Goal: Task Accomplishment & Management: Use online tool/utility

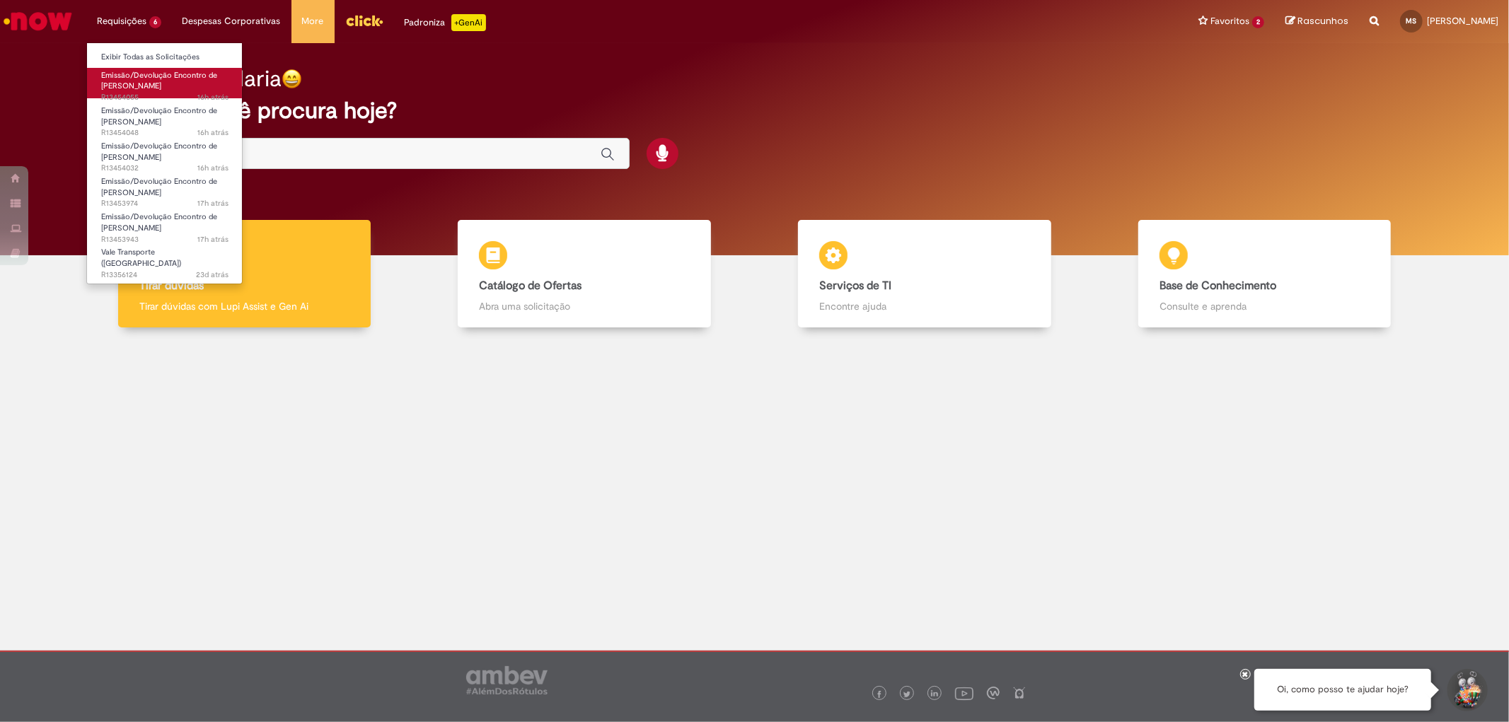
click at [157, 73] on span "Emissão/Devolução Encontro de [PERSON_NAME]" at bounding box center [159, 81] width 116 height 22
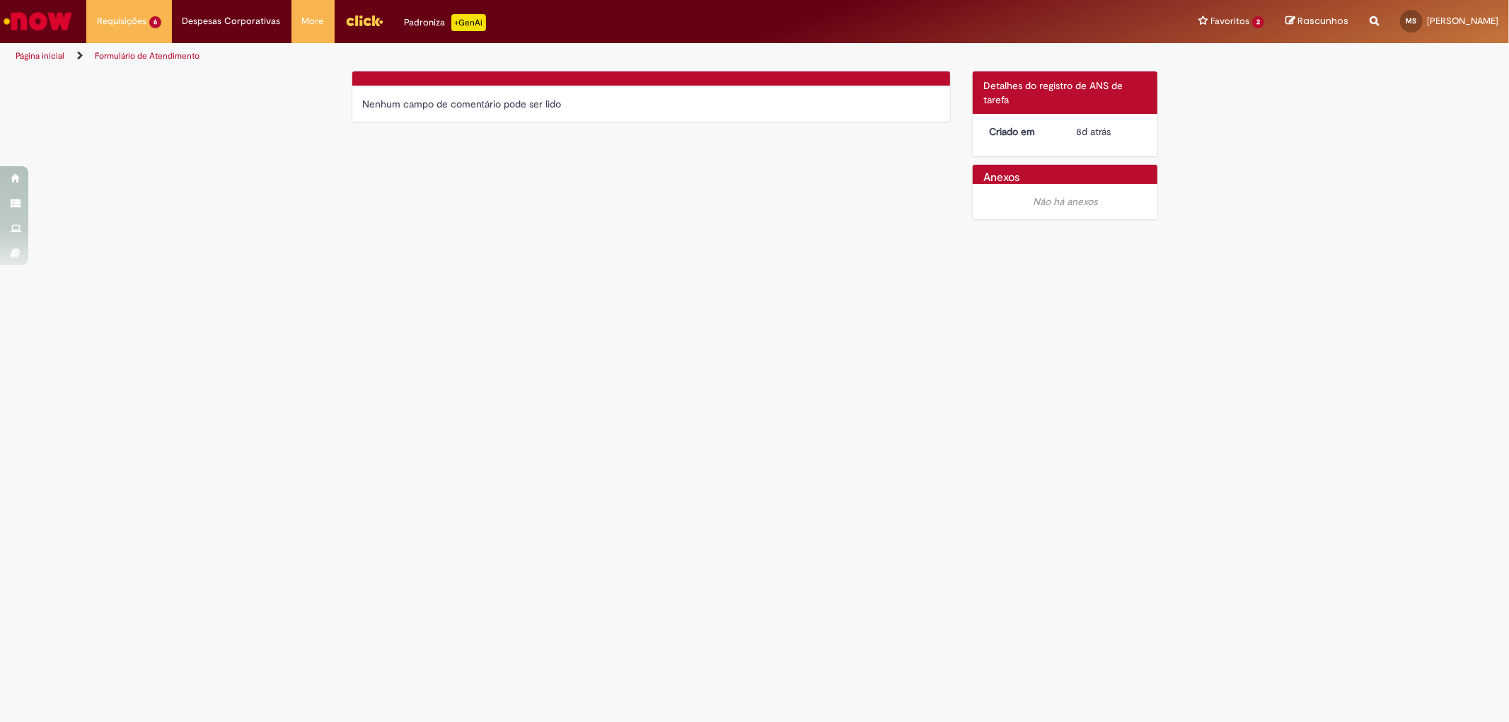
click at [444, 125] on div "Verificar Código de Barras Nenhum campo de comentário pode ser lido" at bounding box center [651, 100] width 621 height 59
click at [405, 122] on div "Nenhum campo de comentário pode ser lido" at bounding box center [652, 97] width 600 height 52
drag, startPoint x: 427, startPoint y: 115, endPoint x: 477, endPoint y: 92, distance: 55.4
click at [477, 92] on div "Nenhum campo de comentário pode ser lido" at bounding box center [651, 103] width 598 height 35
click at [504, 76] on div at bounding box center [651, 78] width 598 height 15
